Goal: Task Accomplishment & Management: Use online tool/utility

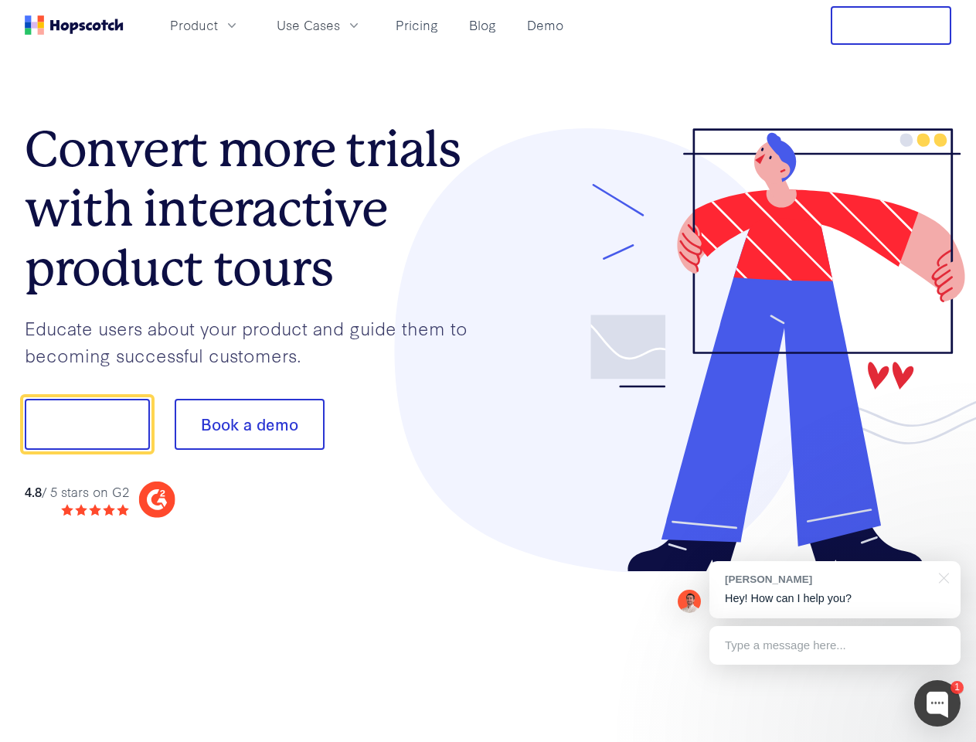
click at [488, 371] on div at bounding box center [720, 350] width 464 height 444
click at [218, 25] on span "Product" at bounding box center [194, 24] width 48 height 19
click at [340, 25] on span "Use Cases" at bounding box center [308, 24] width 63 height 19
click at [891, 25] on button "Free Trial" at bounding box center [890, 25] width 121 height 39
click at [87, 424] on button "Show me!" at bounding box center [87, 424] width 125 height 51
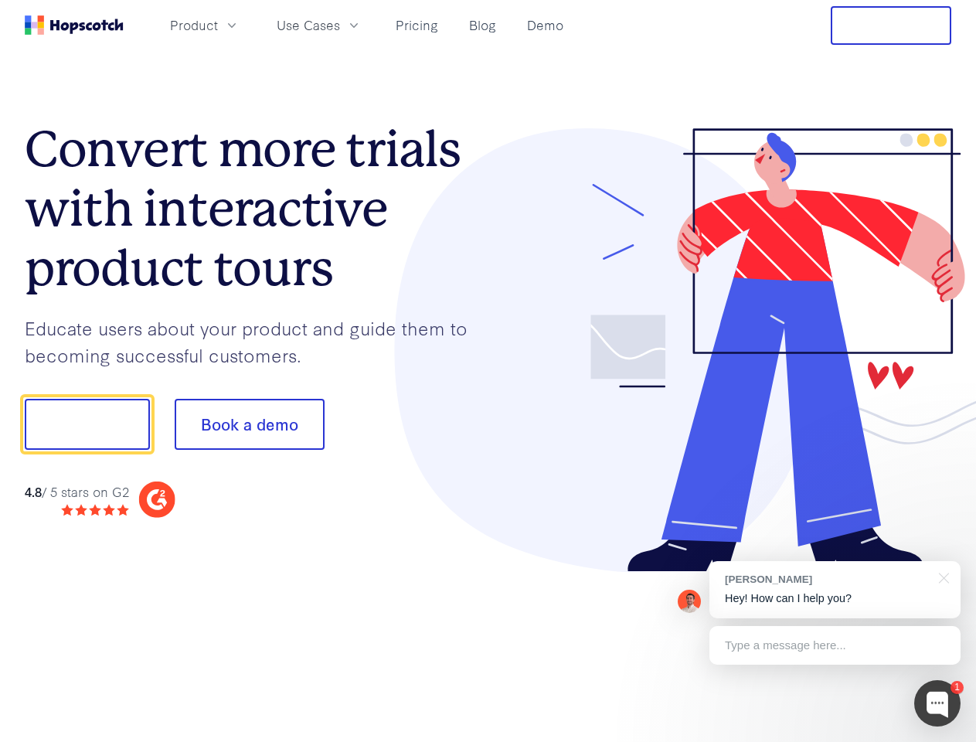
click at [249, 424] on button "Book a demo" at bounding box center [250, 424] width 150 height 51
click at [937, 703] on div at bounding box center [937, 703] width 46 height 46
click at [834, 589] on div "[PERSON_NAME] Hey! How can I help you?" at bounding box center [834, 589] width 251 height 57
click at [941, 576] on div at bounding box center [816, 526] width 290 height 308
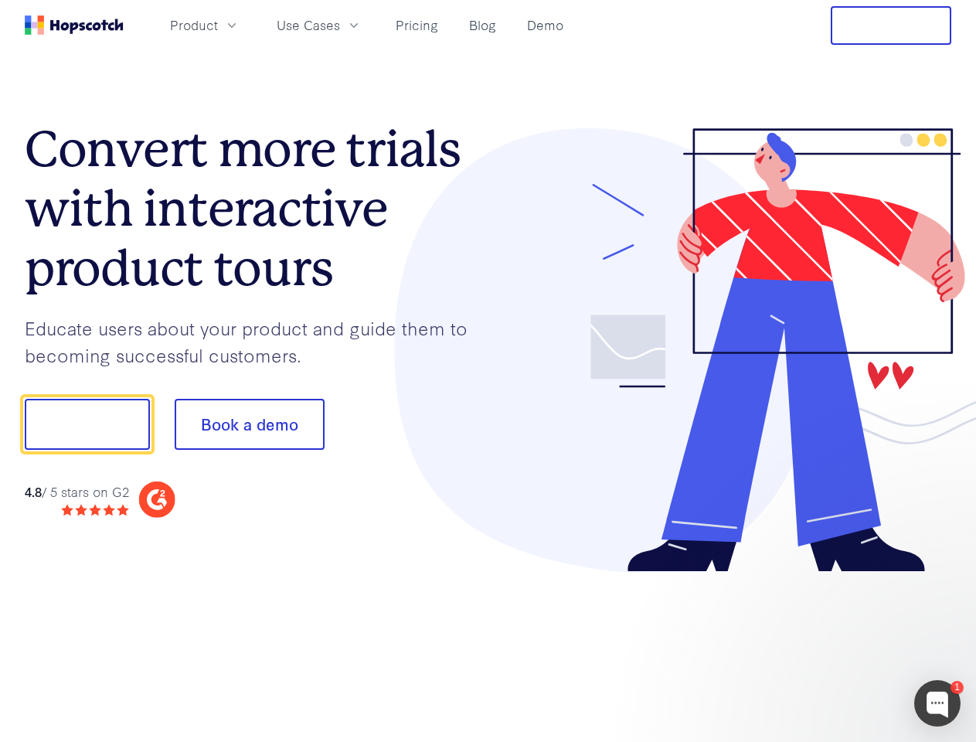
click at [834, 645] on div at bounding box center [816, 526] width 290 height 308
